Goal: Task Accomplishment & Management: Use online tool/utility

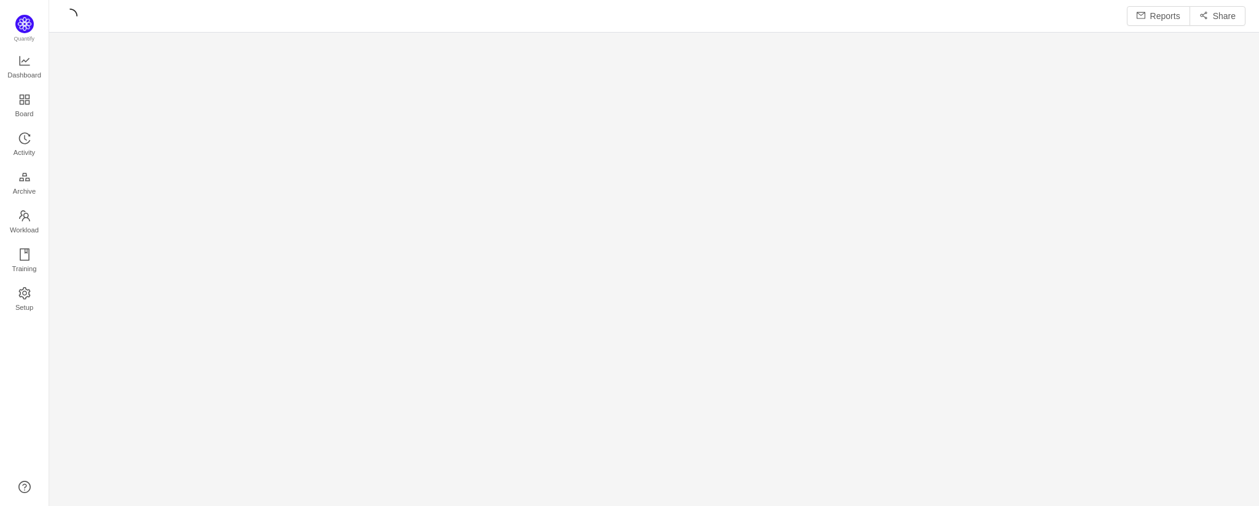
scroll to position [494, 1192]
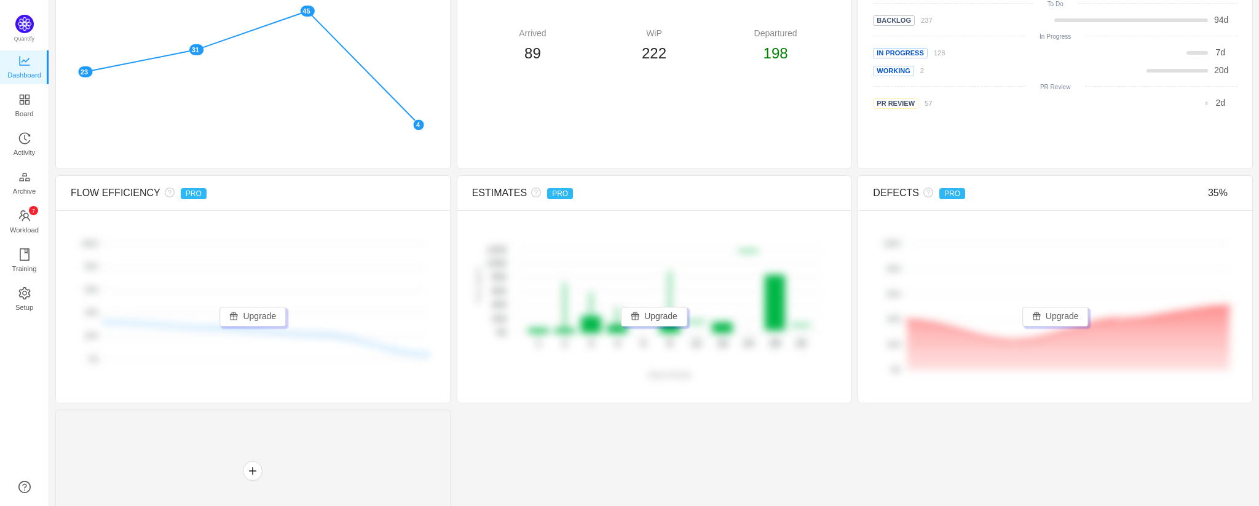
scroll to position [409, 0]
click at [643, 309] on button "Upgrade" at bounding box center [654, 316] width 66 height 20
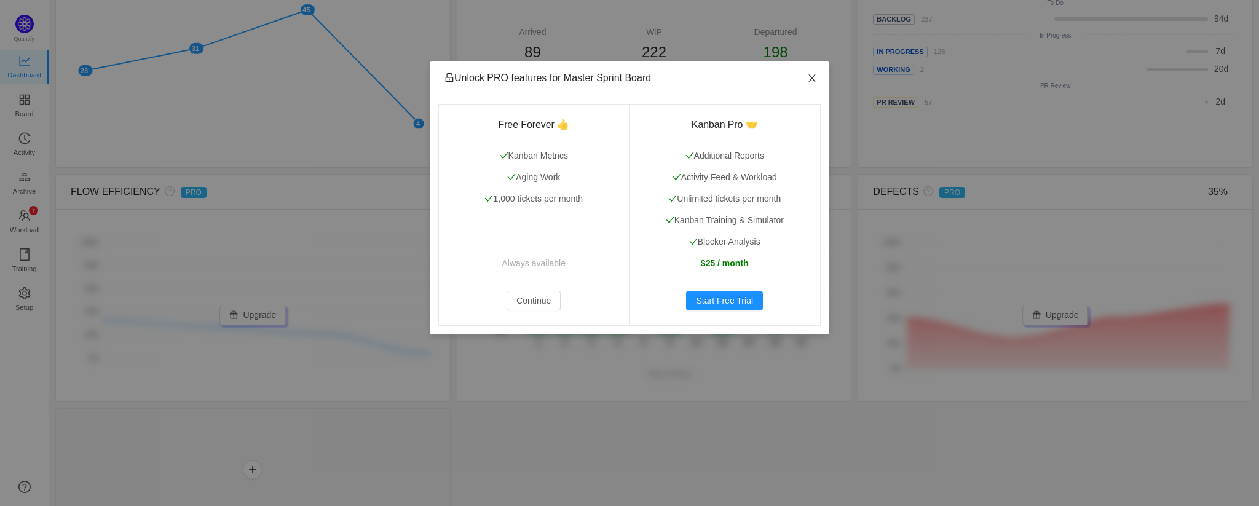
click at [816, 83] on icon "icon: close" at bounding box center [812, 78] width 10 height 10
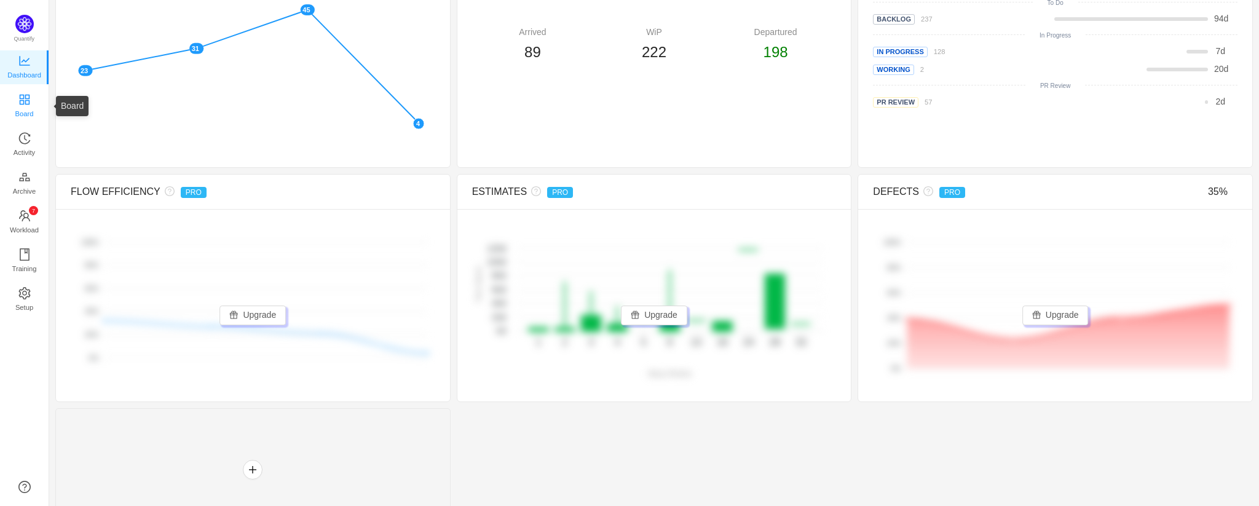
click at [26, 100] on icon "icon: appstore" at bounding box center [24, 99] width 10 height 10
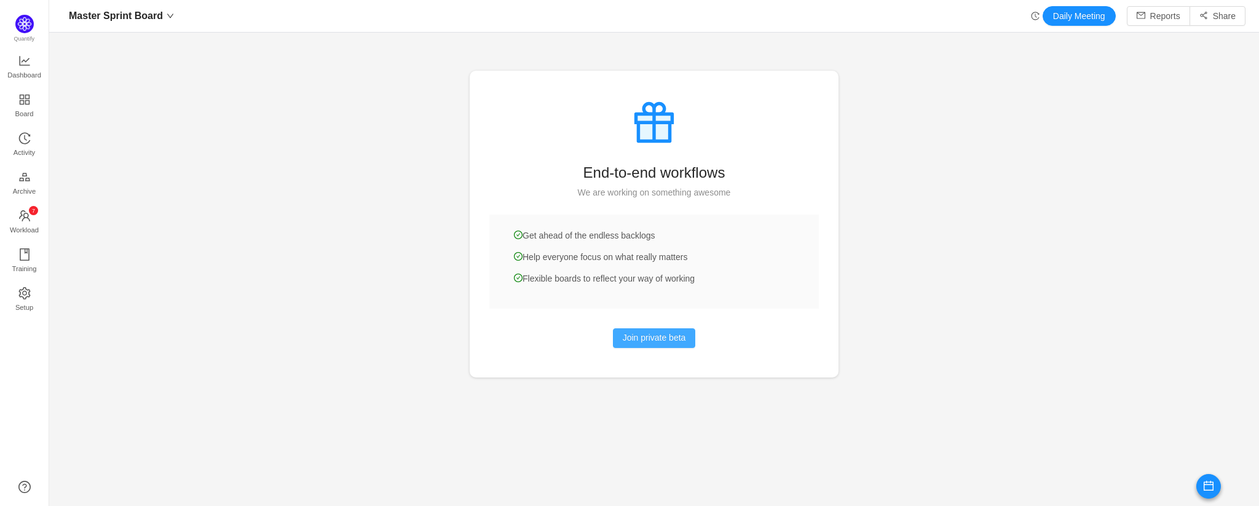
click at [650, 342] on button "Join private beta" at bounding box center [654, 338] width 83 height 20
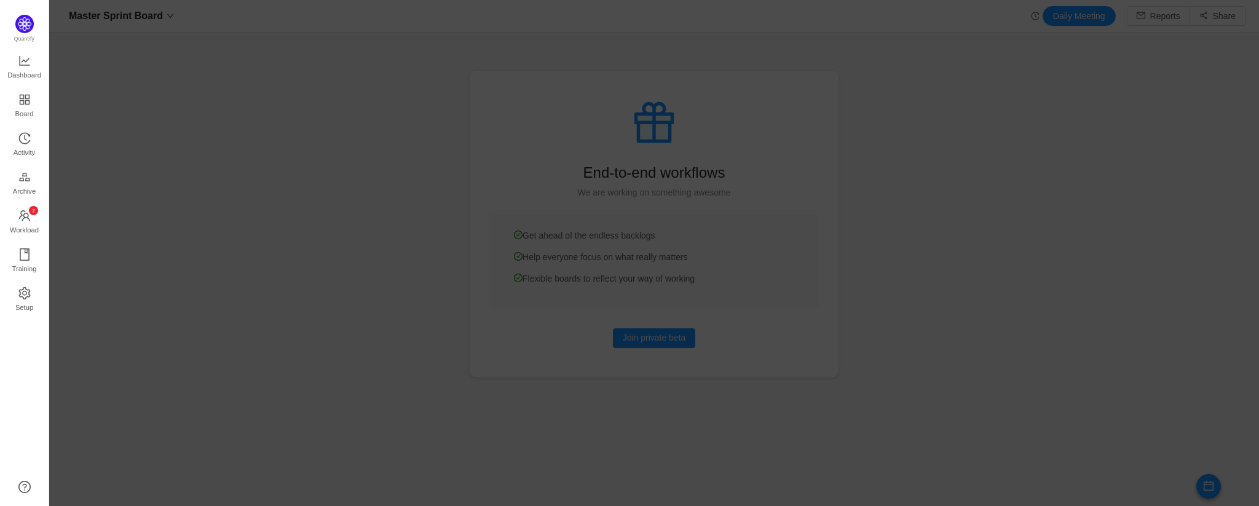
click at [928, 127] on div at bounding box center [654, 253] width 1210 height 506
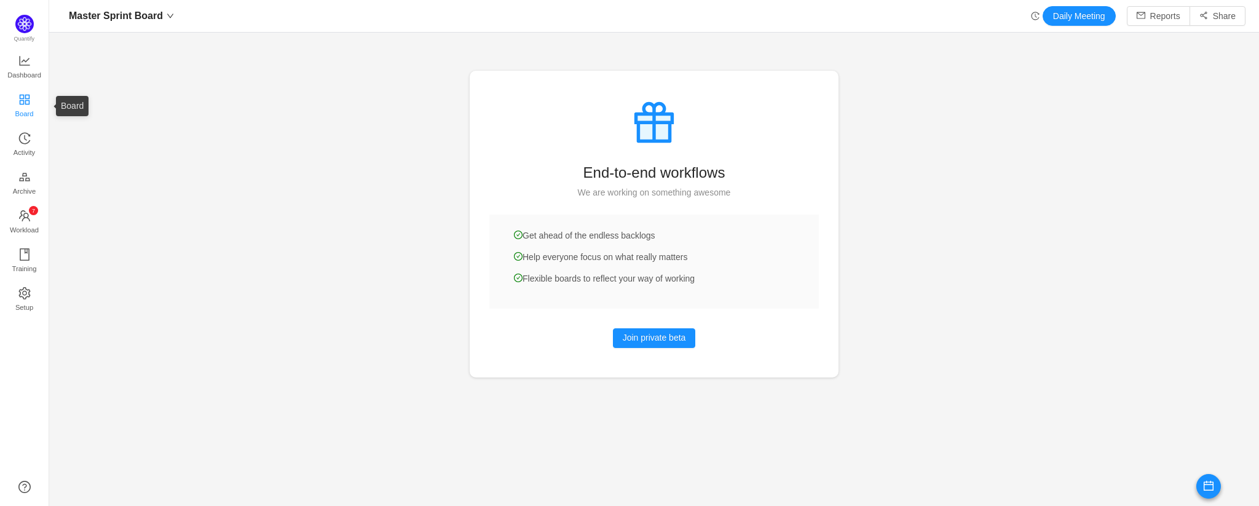
click at [25, 101] on icon "icon: appstore" at bounding box center [24, 99] width 10 height 10
click at [164, 10] on div "Master Sprint Board" at bounding box center [121, 16] width 117 height 20
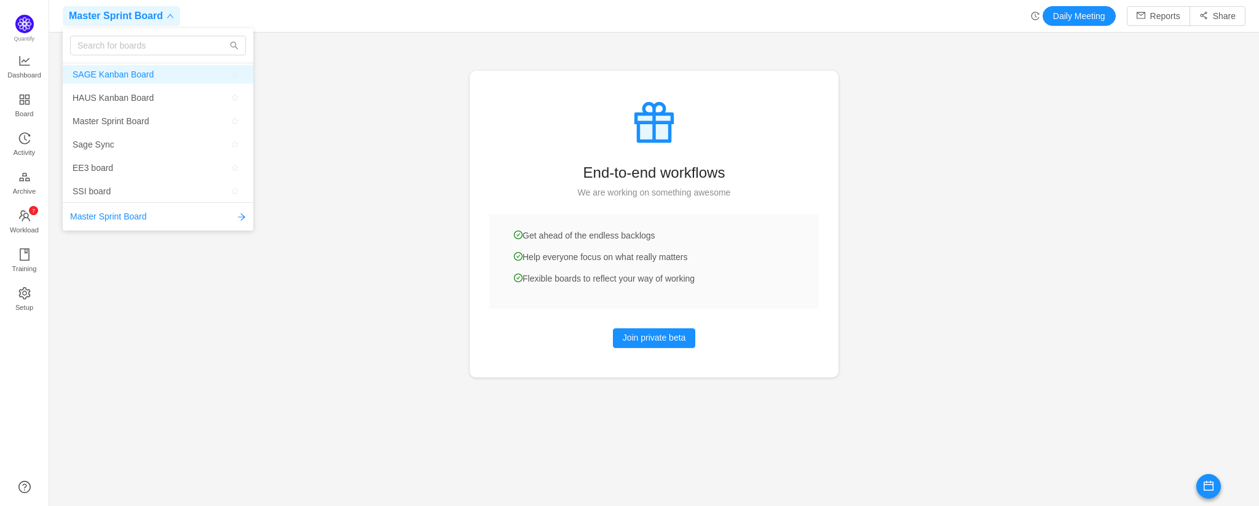
click at [127, 76] on span "SAGE Kanban Board" at bounding box center [113, 74] width 81 height 18
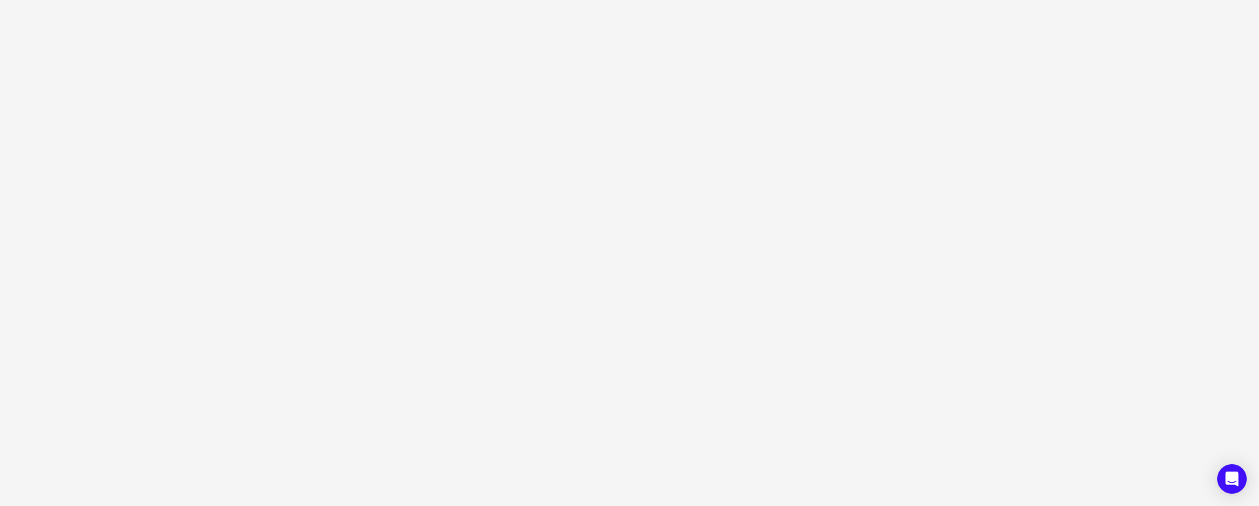
scroll to position [494, 1247]
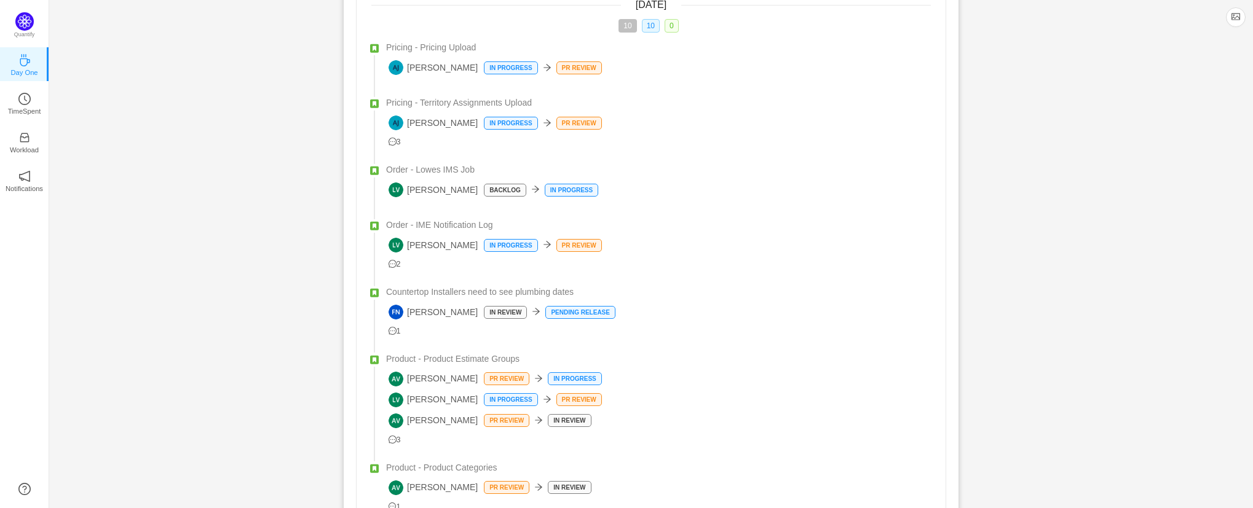
scroll to position [451, 0]
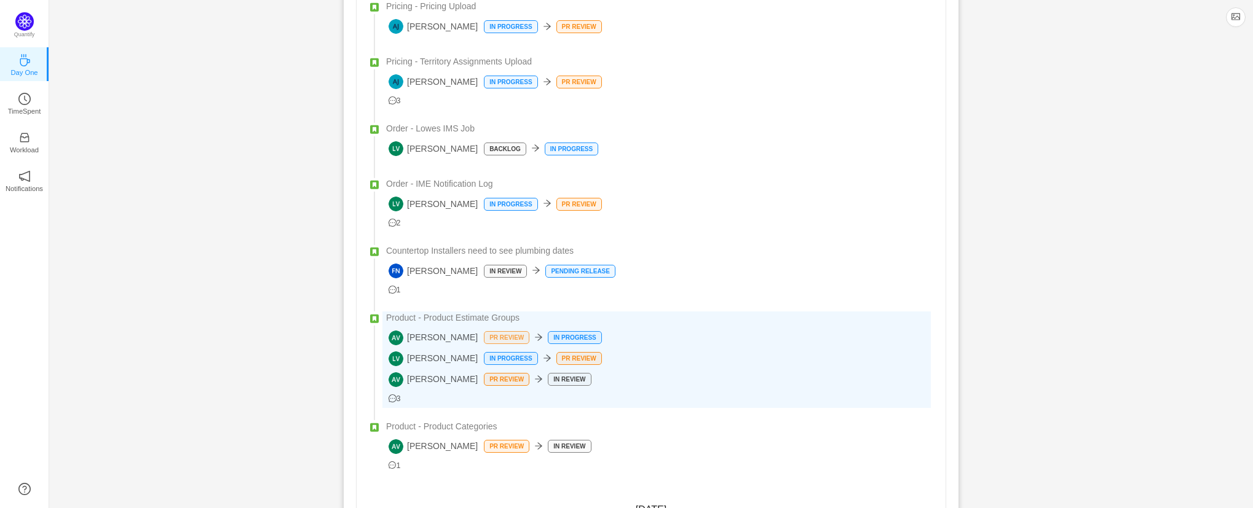
click at [484, 332] on p "PR Review" at bounding box center [506, 338] width 44 height 12
click at [548, 337] on p "In Progress" at bounding box center [574, 338] width 52 height 12
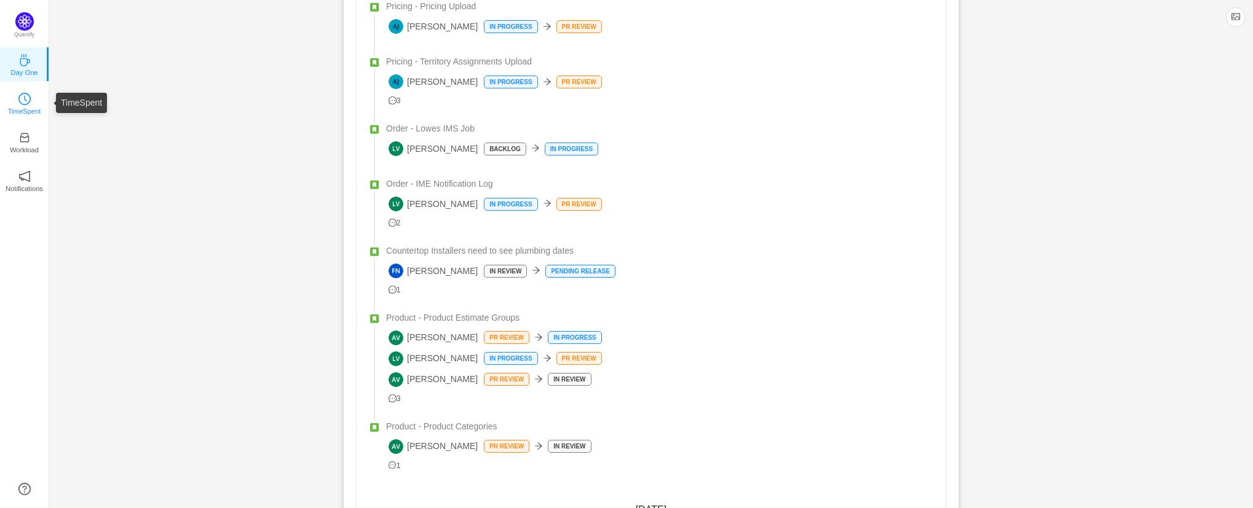
click at [20, 104] on icon "icon: clock-circle" at bounding box center [24, 99] width 12 height 12
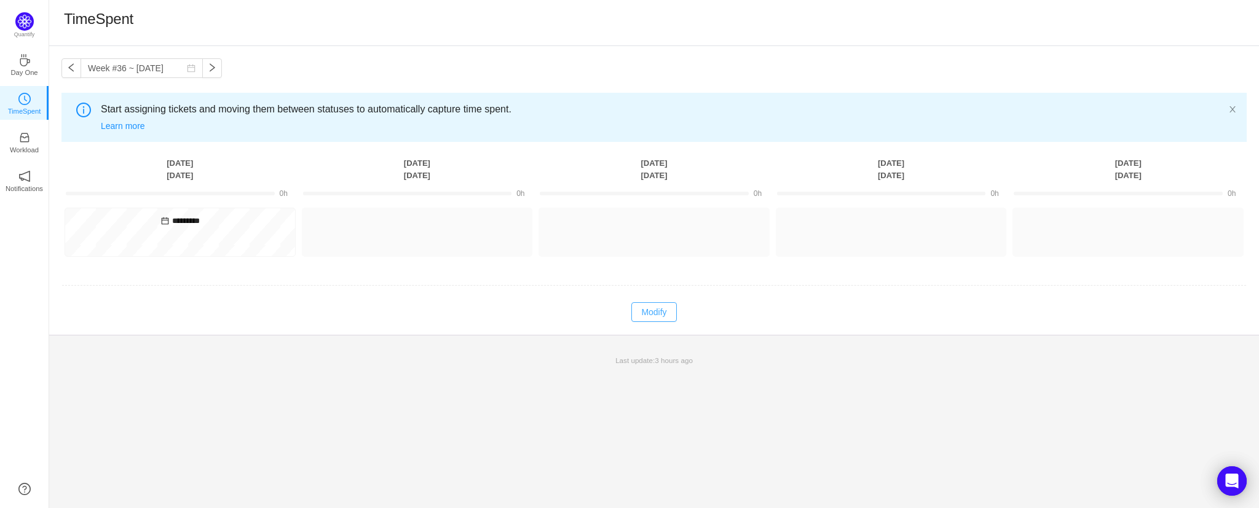
click at [650, 312] on button "Modify" at bounding box center [653, 312] width 45 height 20
click at [630, 312] on button "Cancel" at bounding box center [627, 312] width 47 height 20
click at [23, 148] on p "Workload" at bounding box center [24, 149] width 29 height 11
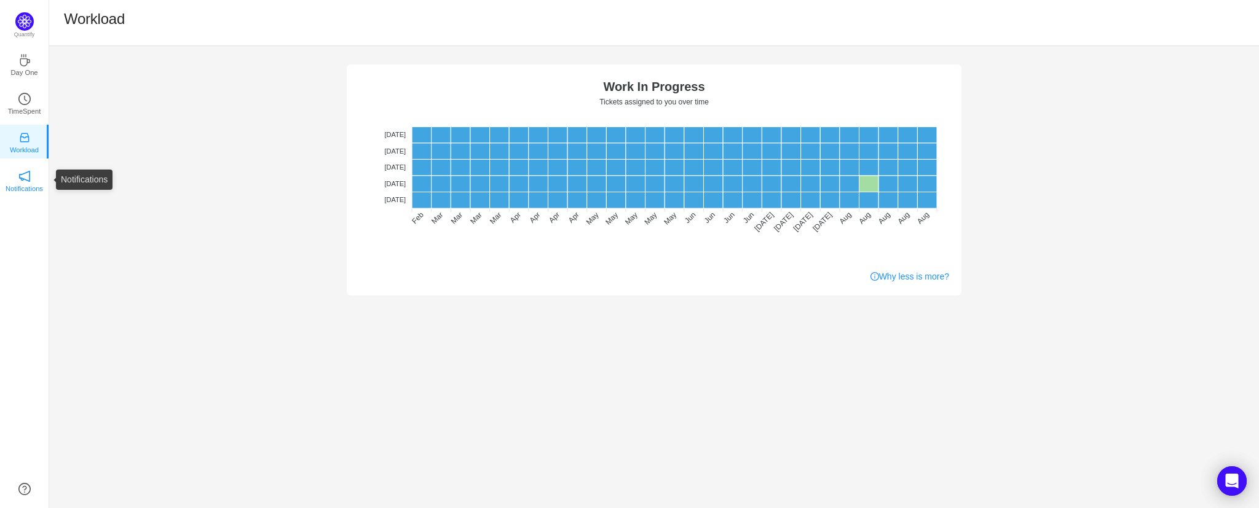
click at [21, 183] on p "Notifications" at bounding box center [25, 188] width 38 height 11
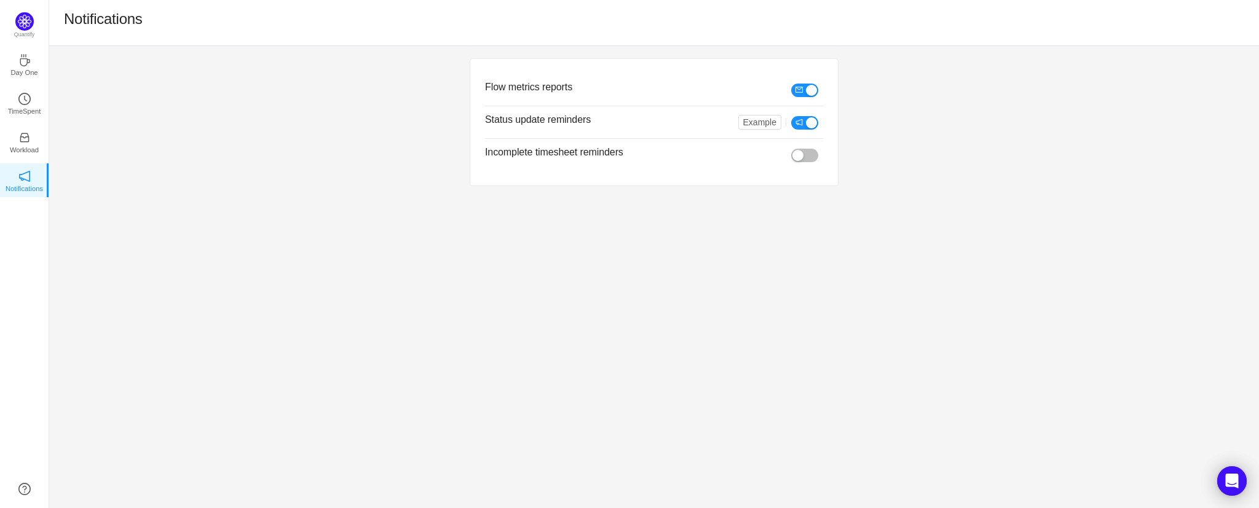
click at [813, 154] on button "button" at bounding box center [804, 156] width 27 height 14
click at [20, 66] on icon "icon: coffee" at bounding box center [24, 60] width 12 height 12
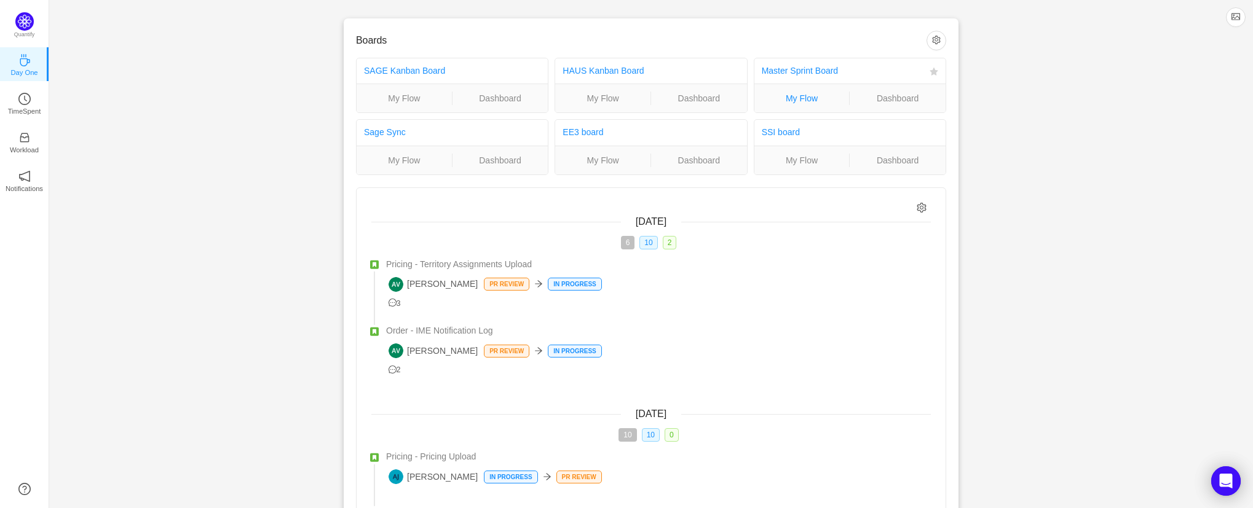
click at [799, 100] on link "My Flow" at bounding box center [801, 99] width 95 height 14
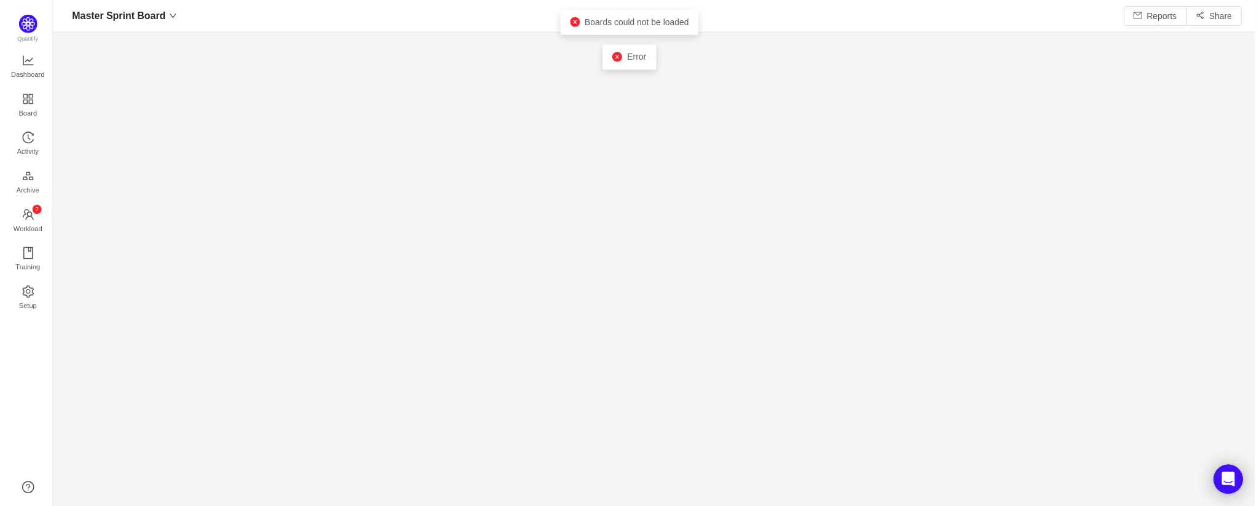
scroll to position [494, 1192]
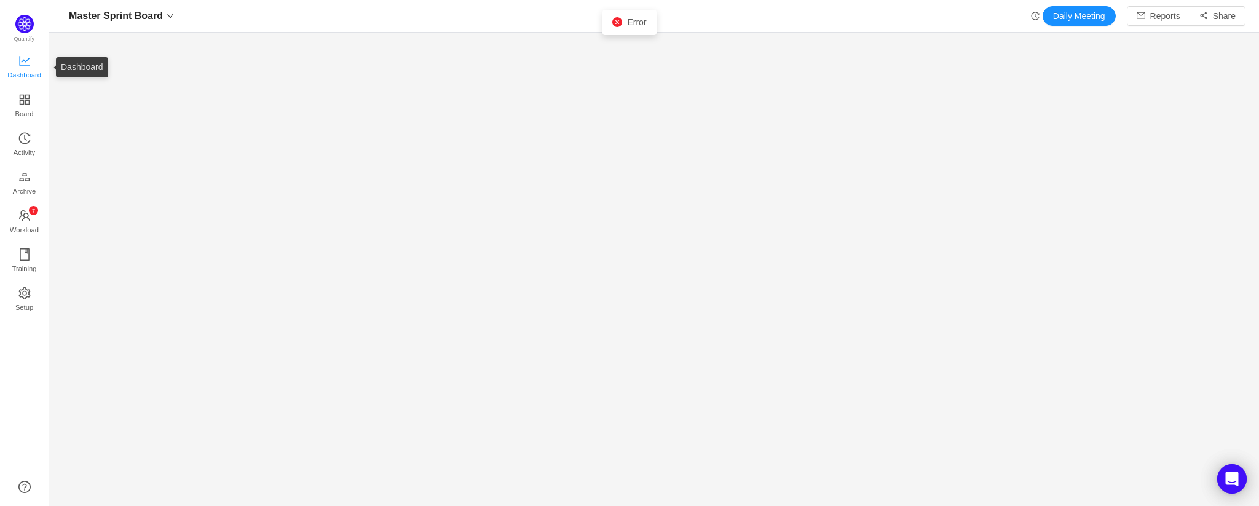
click at [32, 68] on span "Dashboard" at bounding box center [24, 75] width 34 height 25
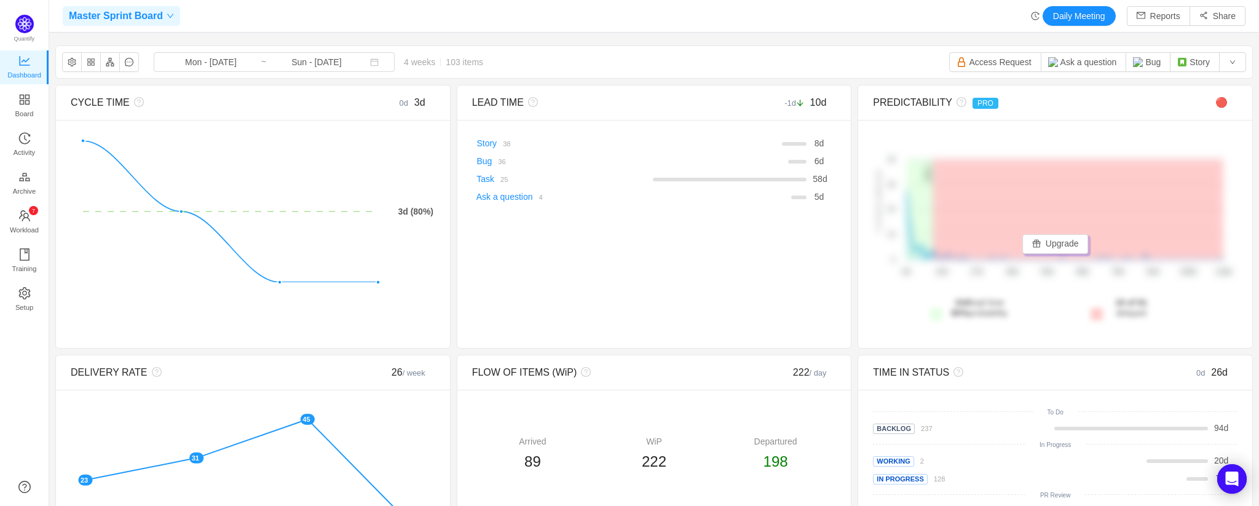
click at [174, 12] on div "Master Sprint Board" at bounding box center [121, 16] width 117 height 20
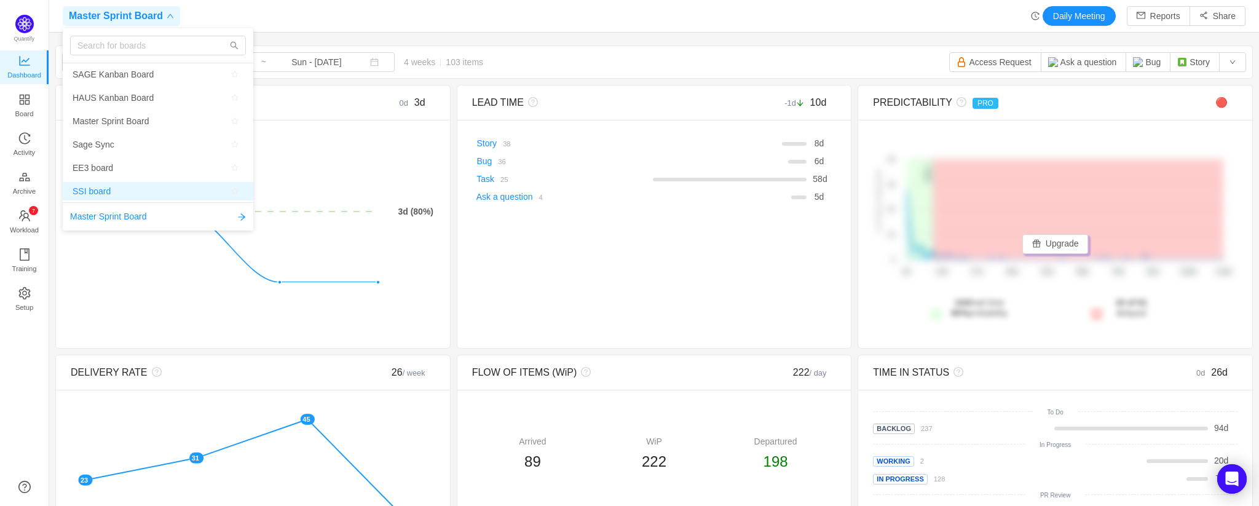
click at [100, 192] on span "SSI board" at bounding box center [92, 191] width 38 height 18
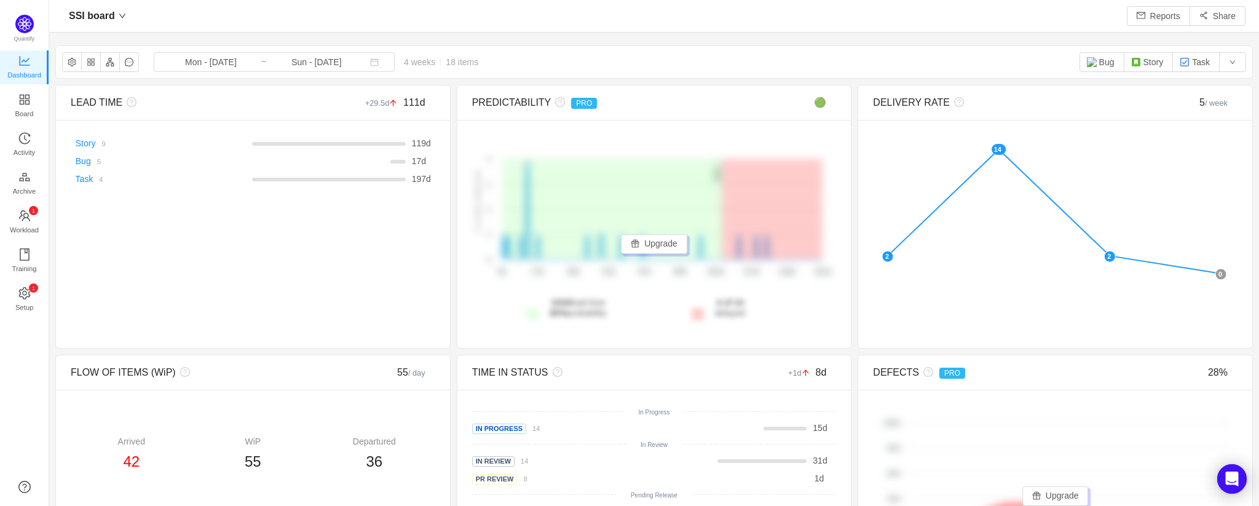
scroll to position [494, 1192]
click at [1107, 65] on button "Bug" at bounding box center [1102, 62] width 45 height 20
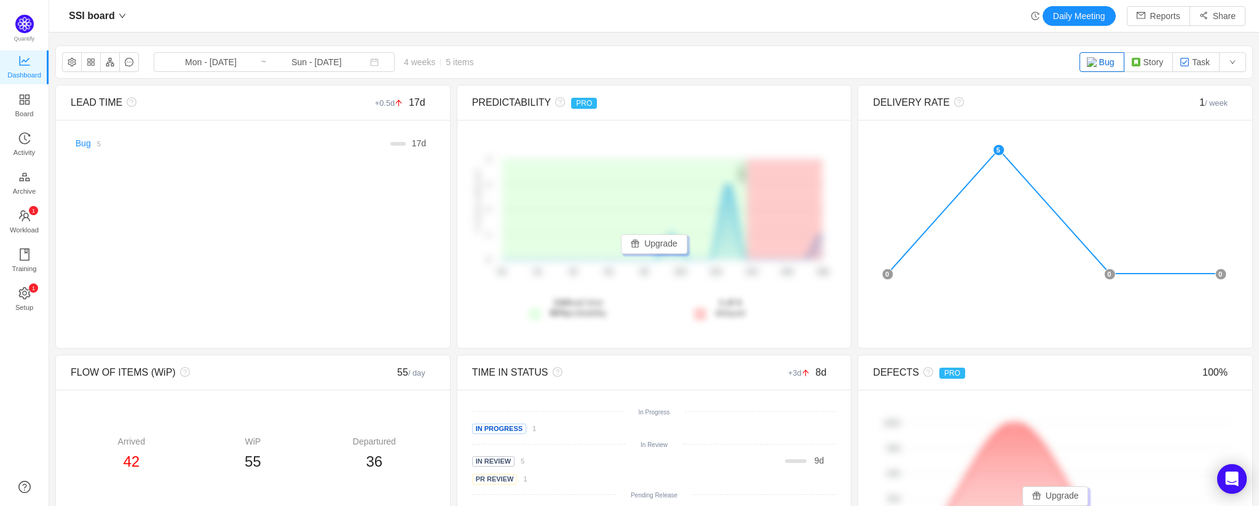
click at [1102, 65] on button "Bug" at bounding box center [1102, 62] width 45 height 20
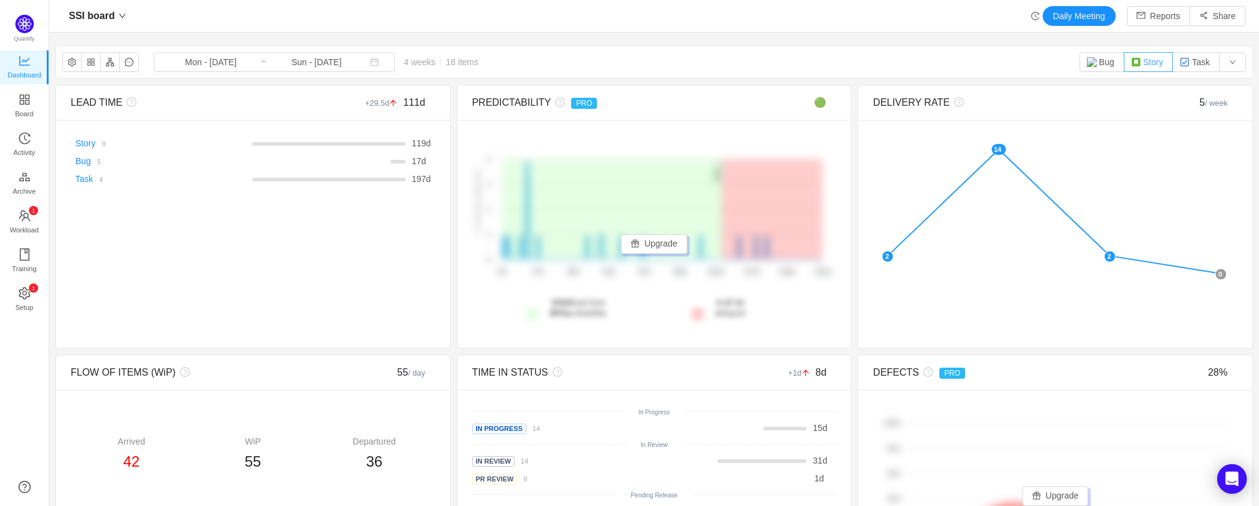
click at [1147, 65] on button "Story" at bounding box center [1149, 62] width 50 height 20
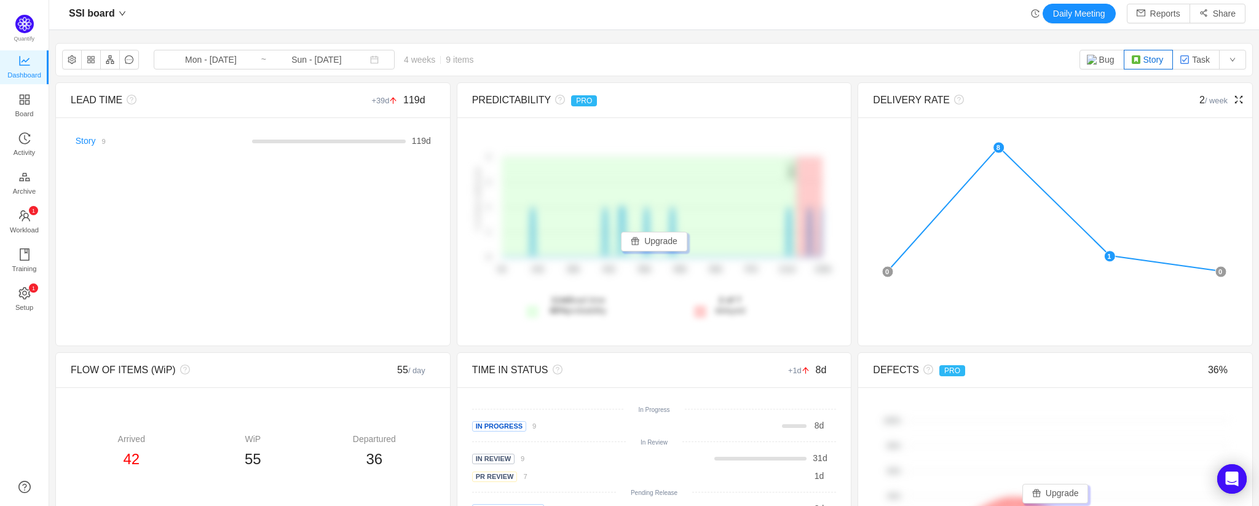
scroll to position [0, 0]
click at [1142, 16] on button "Reports" at bounding box center [1158, 16] width 63 height 20
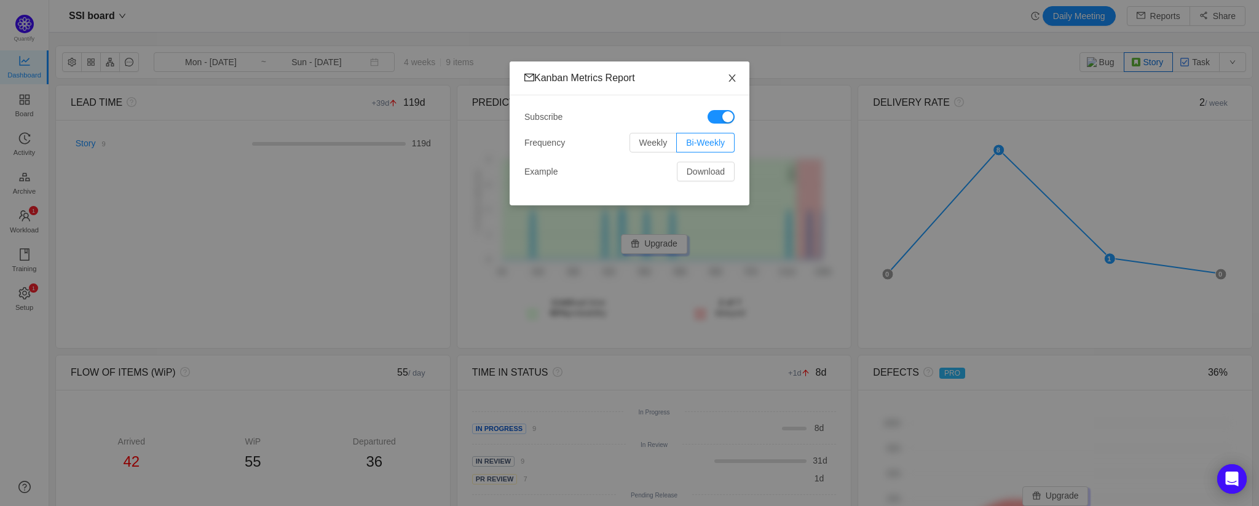
click at [735, 78] on icon "icon: close" at bounding box center [732, 78] width 10 height 10
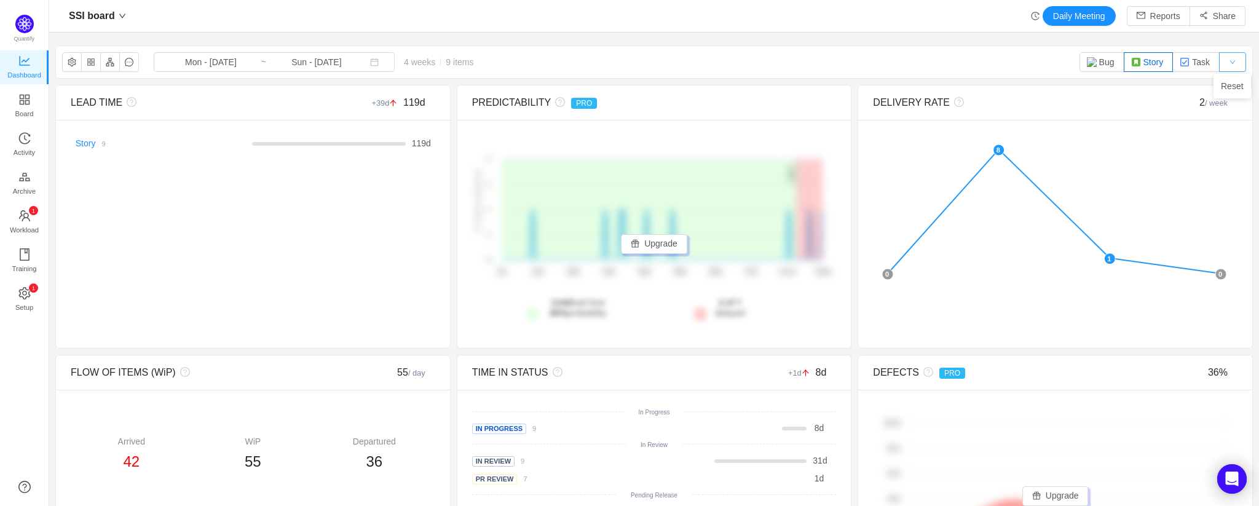
click at [1233, 61] on button "button" at bounding box center [1232, 62] width 27 height 20
click at [1231, 90] on li "Reset" at bounding box center [1233, 86] width 38 height 20
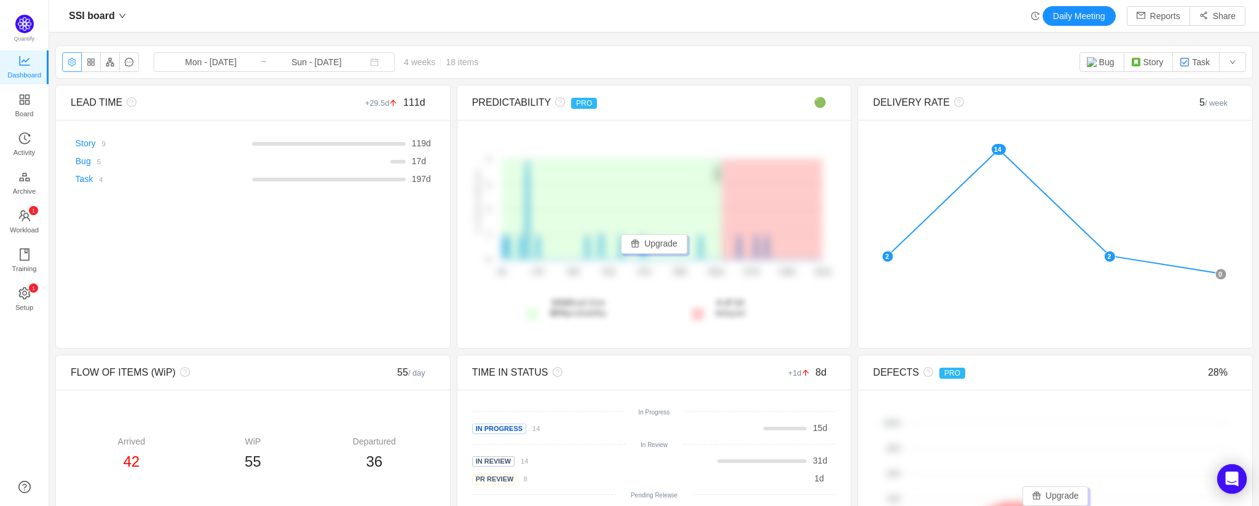
click at [74, 64] on button "button" at bounding box center [72, 62] width 20 height 20
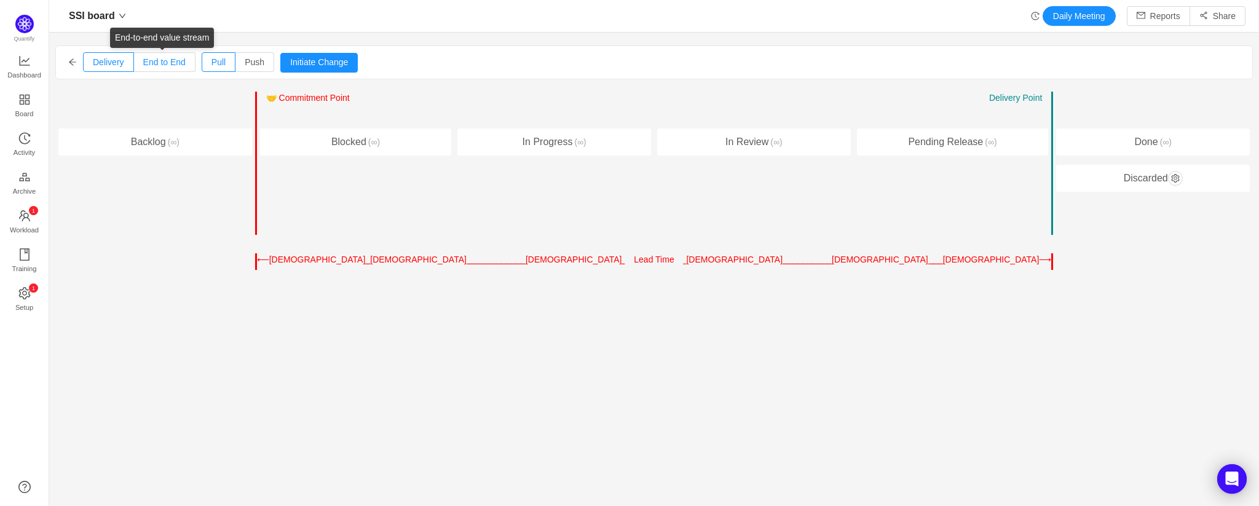
click at [167, 64] on span "End to End" at bounding box center [164, 62] width 42 height 10
click at [143, 65] on input "End to End" at bounding box center [143, 65] width 0 height 0
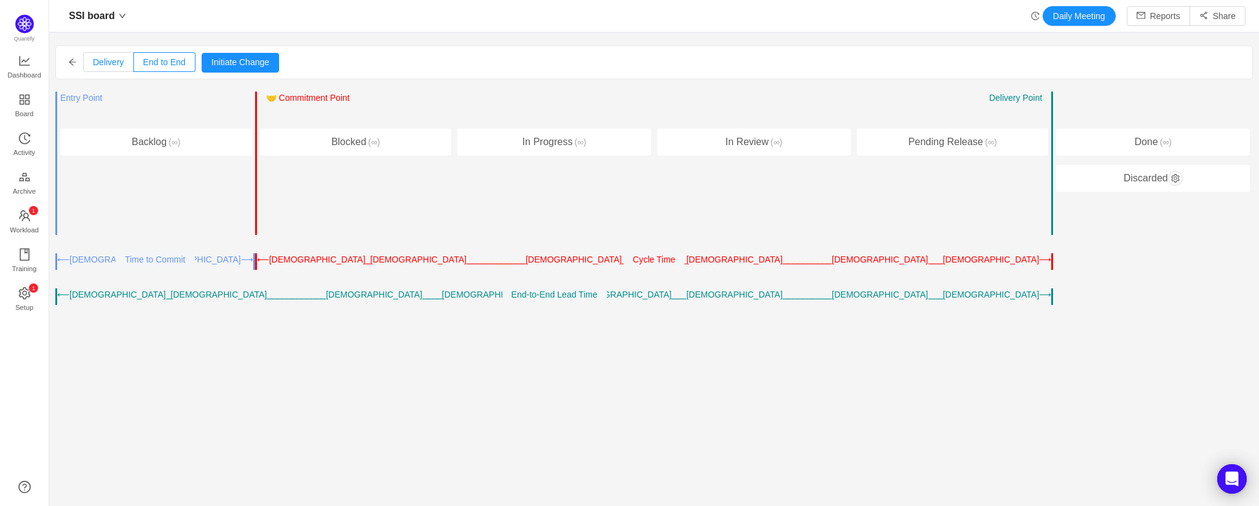
click at [109, 64] on span "Delivery" at bounding box center [108, 62] width 31 height 10
click at [93, 65] on input "Delivery" at bounding box center [93, 65] width 0 height 0
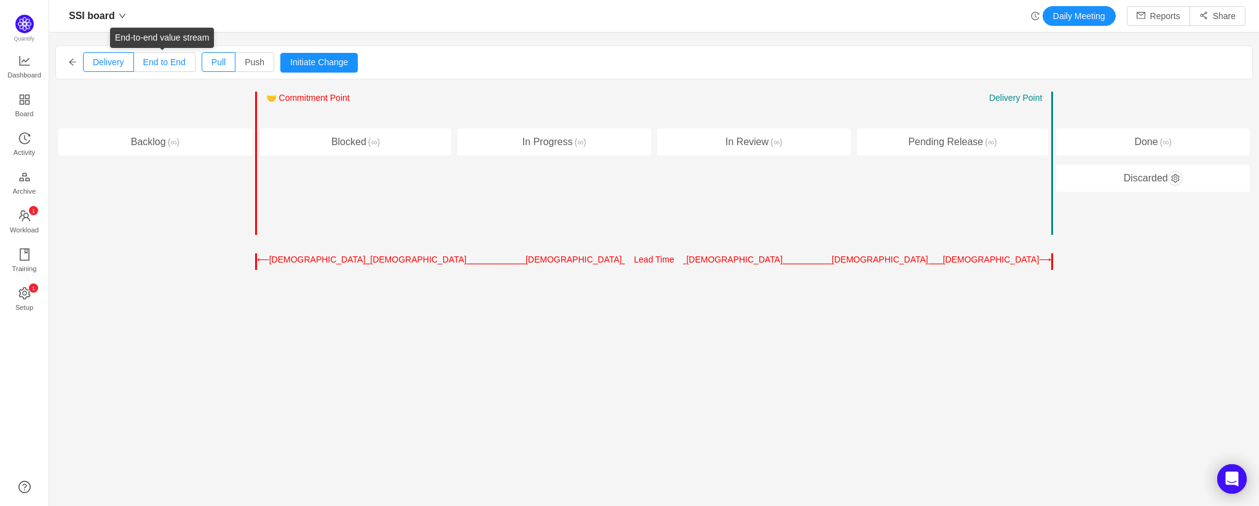
click at [165, 61] on span "End to End" at bounding box center [164, 62] width 42 height 10
click at [143, 65] on input "End to End" at bounding box center [143, 65] width 0 height 0
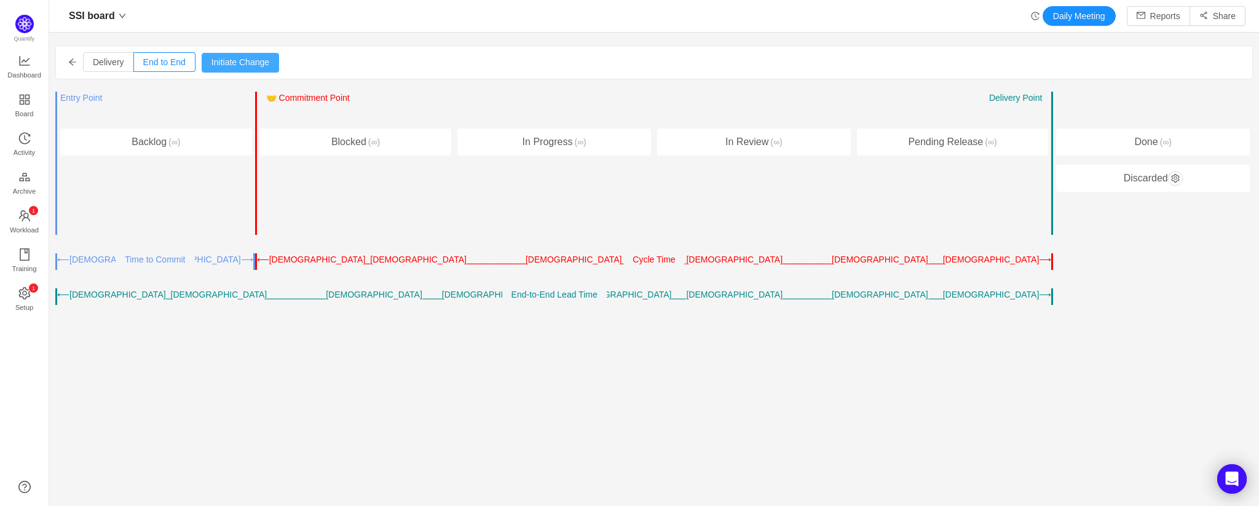
click at [239, 65] on button "Initiate Change" at bounding box center [240, 63] width 77 height 20
click at [73, 60] on icon "icon: arrow-left" at bounding box center [72, 62] width 9 height 9
